Goal: Information Seeking & Learning: Learn about a topic

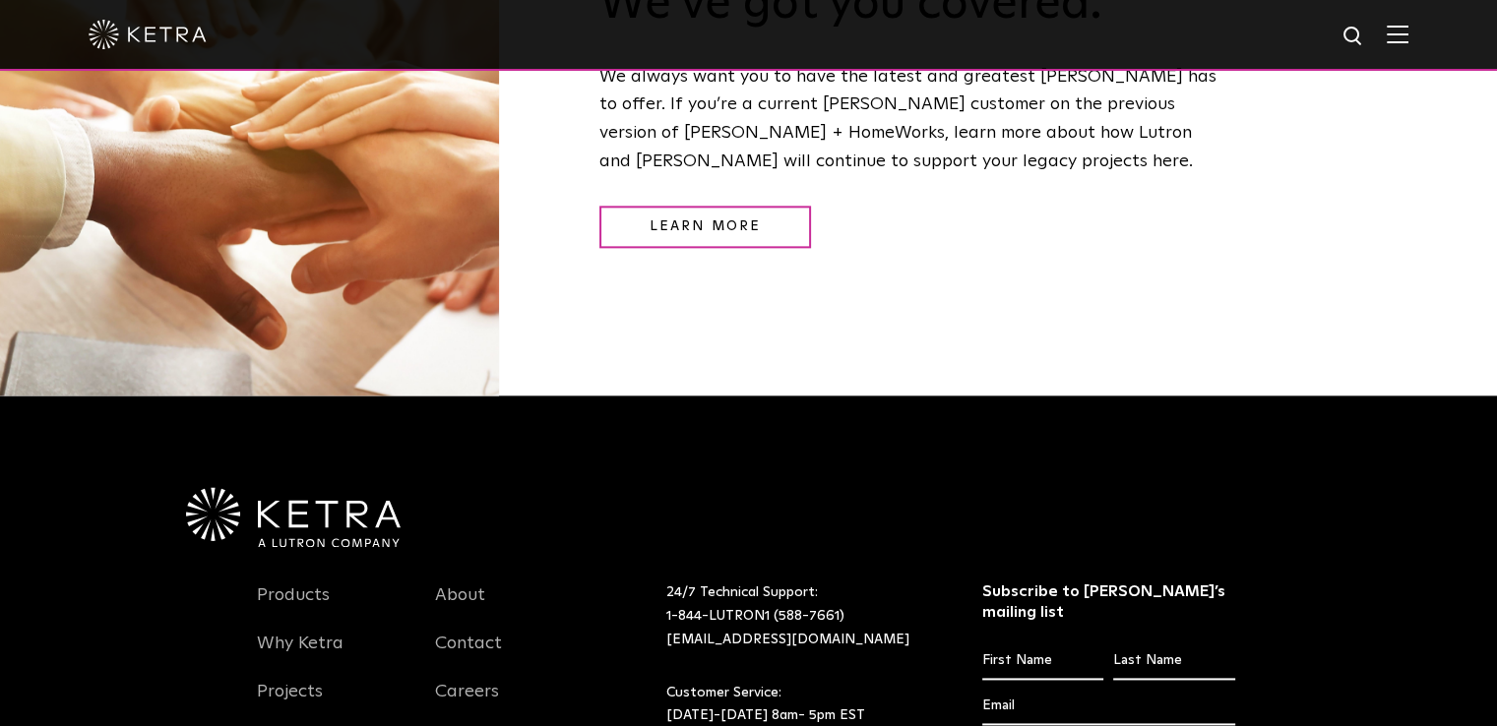
scroll to position [2597, 0]
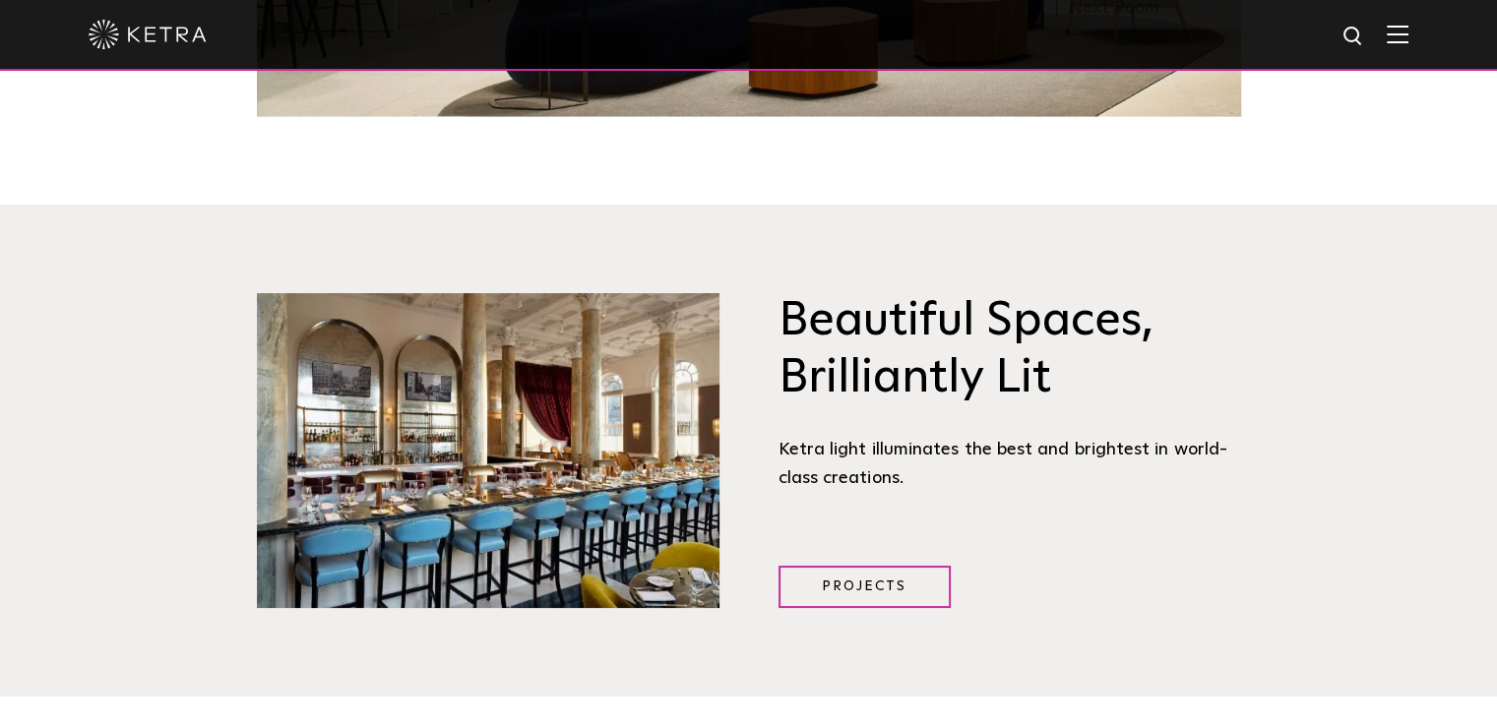
scroll to position [1479, 0]
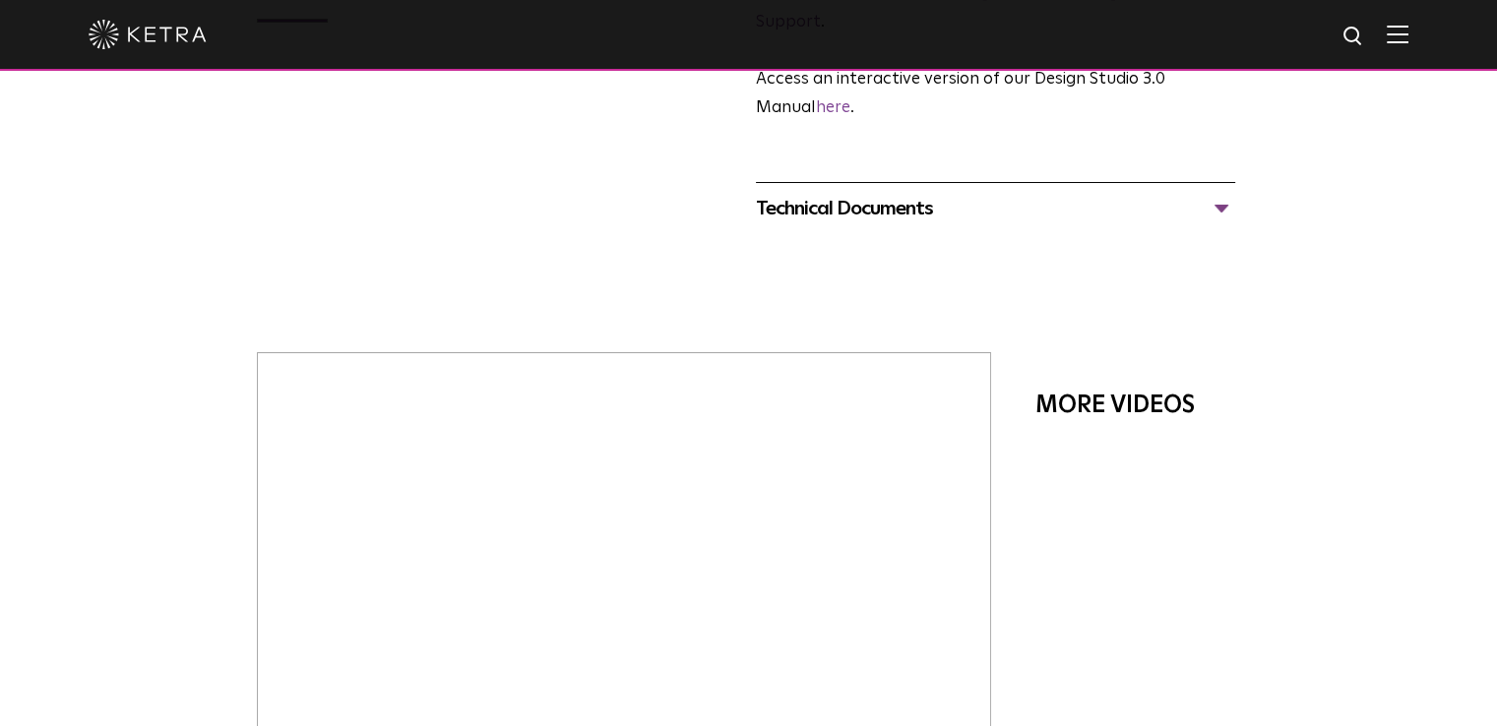
scroll to position [197, 0]
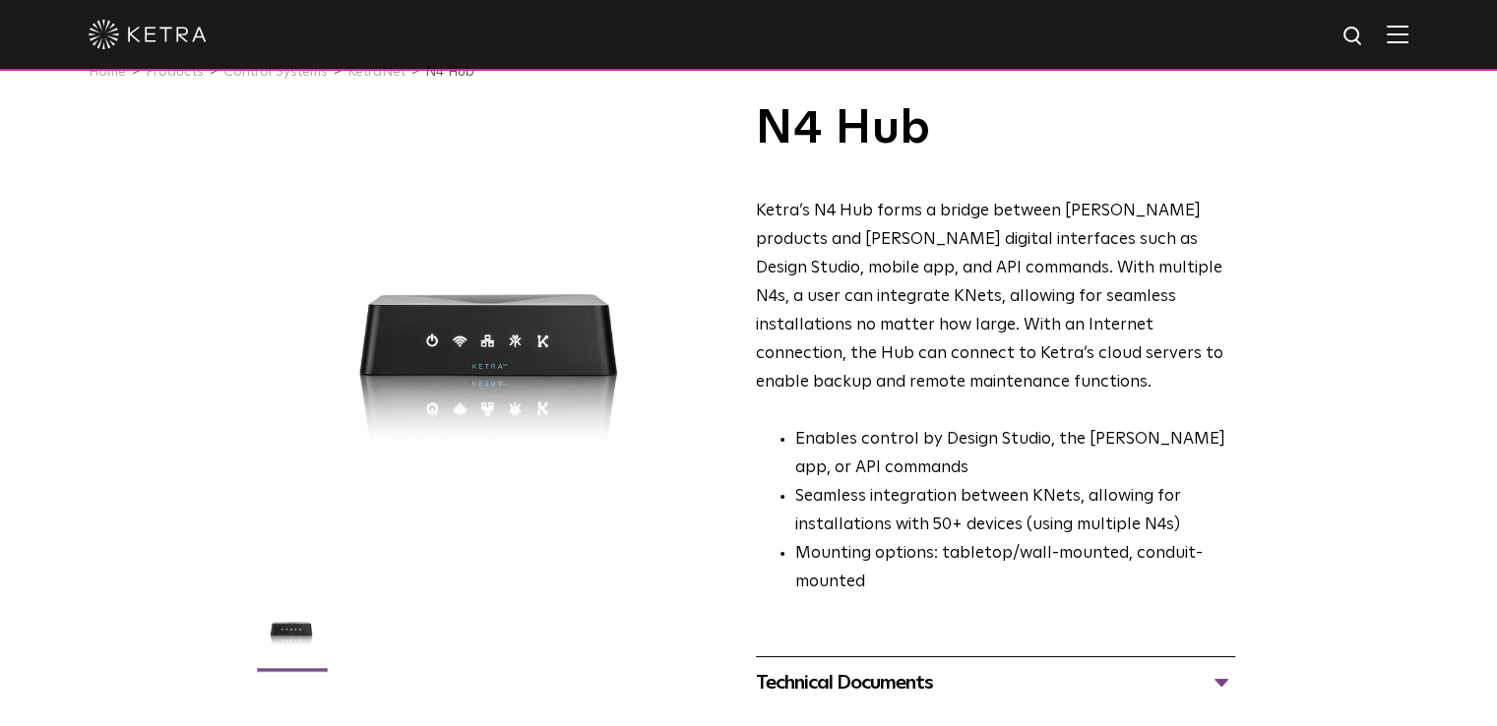
scroll to position [30, 0]
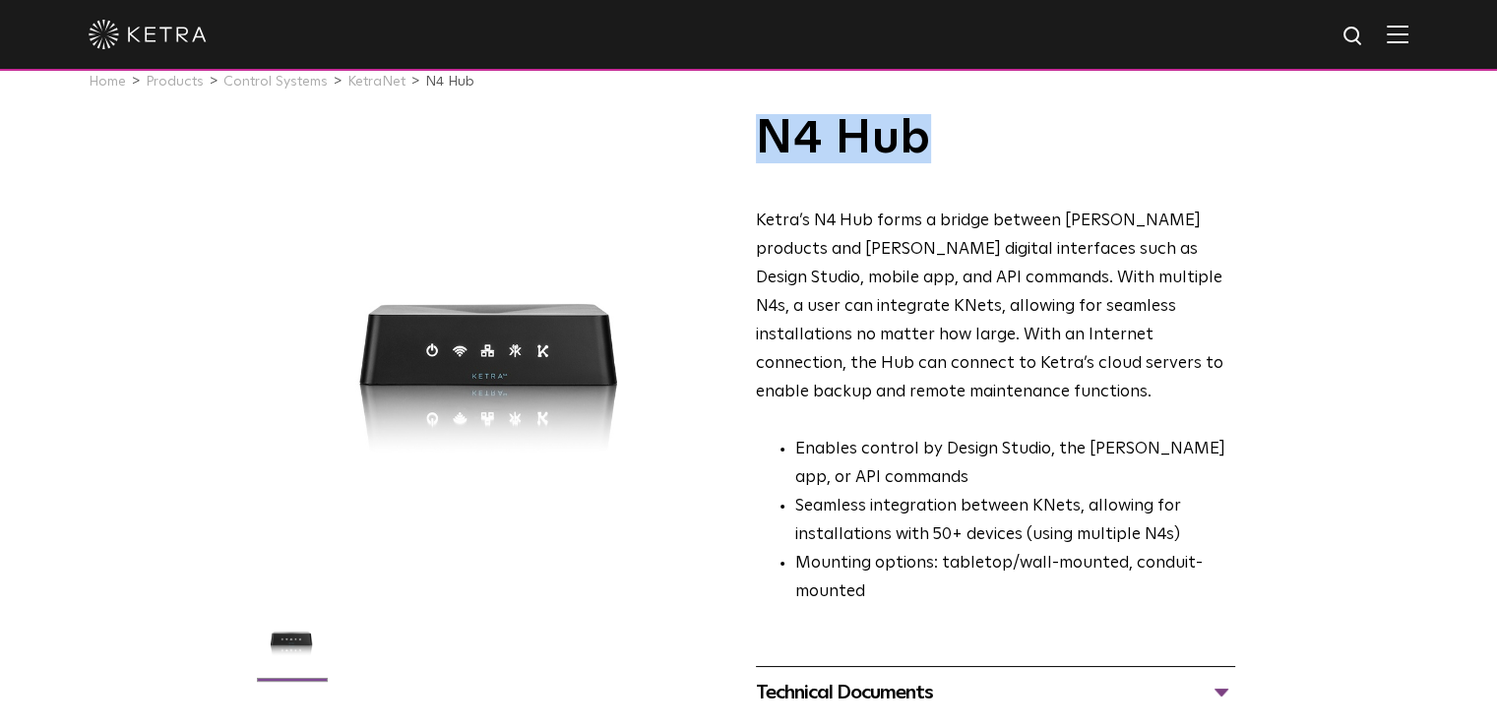
drag, startPoint x: 763, startPoint y: 133, endPoint x: 941, endPoint y: 150, distance: 178.9
click at [941, 150] on h1 "N4 Hub" at bounding box center [995, 138] width 479 height 49
copy h1 "N4 Hub"
